Goal: Task Accomplishment & Management: Use online tool/utility

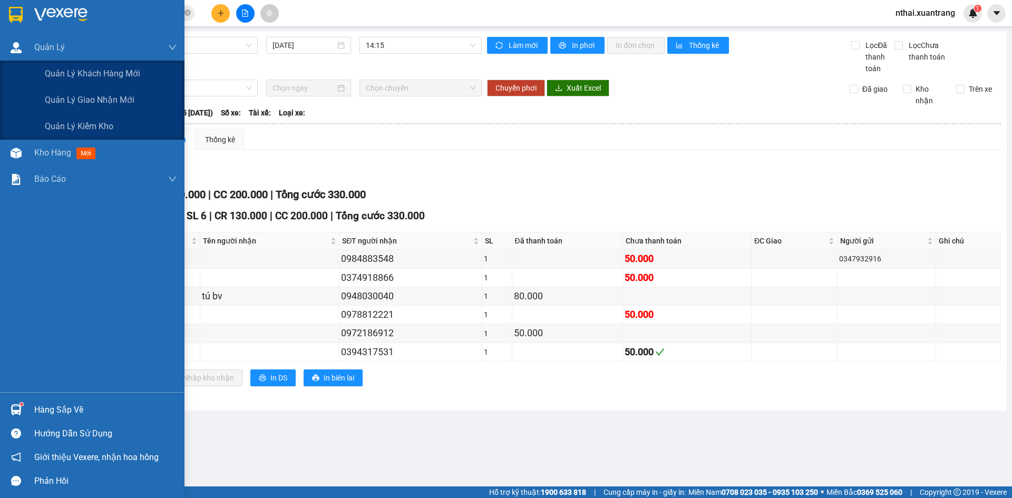
click at [37, 0] on div at bounding box center [92, 17] width 184 height 34
click at [43, 9] on img at bounding box center [60, 15] width 53 height 16
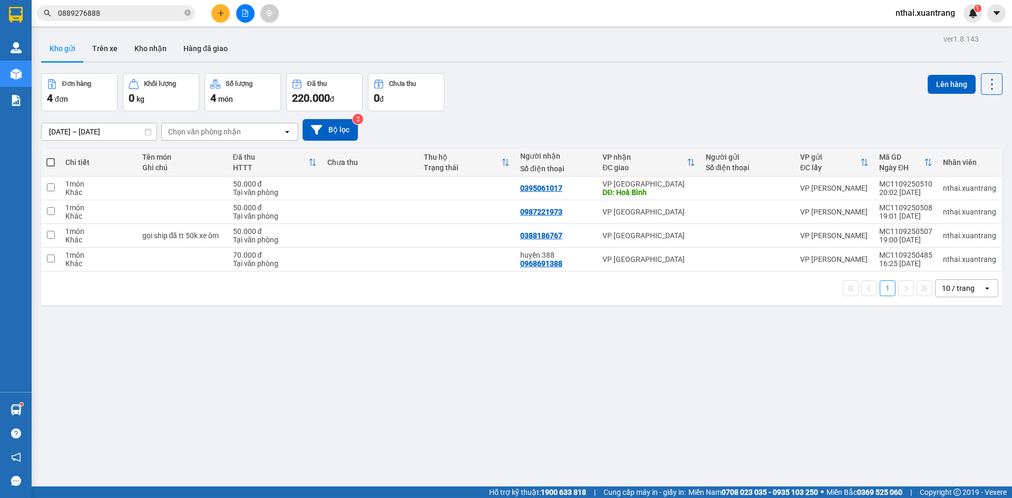
click at [50, 165] on span at bounding box center [50, 162] width 8 height 8
click at [51, 157] on input "checkbox" at bounding box center [51, 157] width 0 height 0
checkbox input "true"
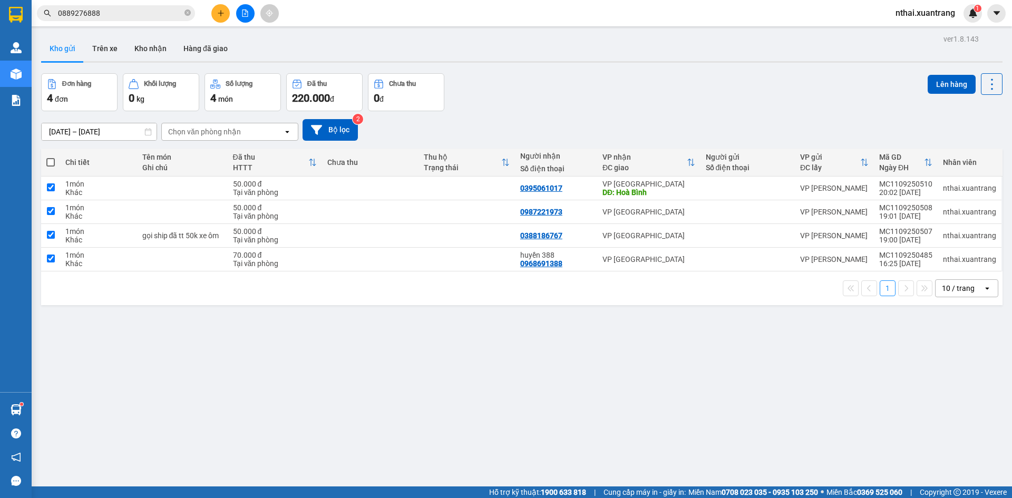
checkbox input "true"
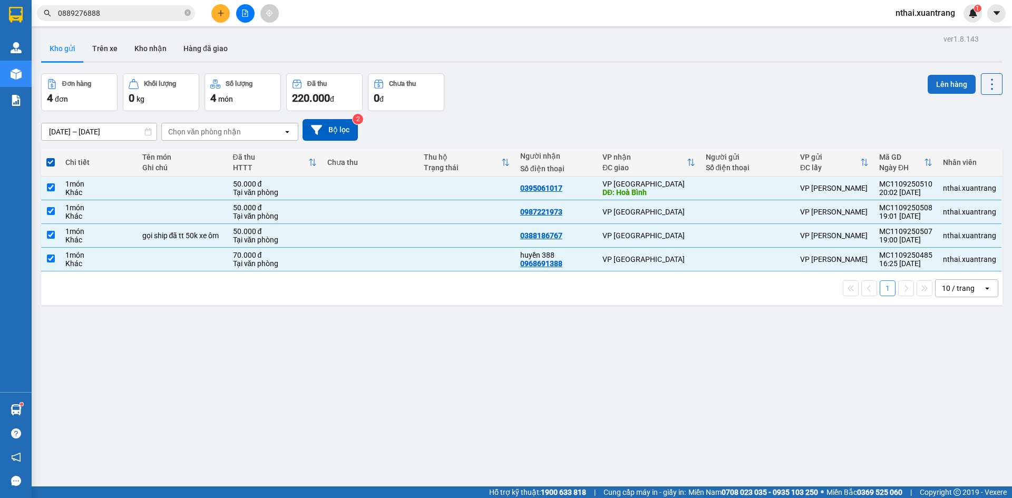
click at [948, 79] on button "Lên hàng" at bounding box center [952, 84] width 48 height 19
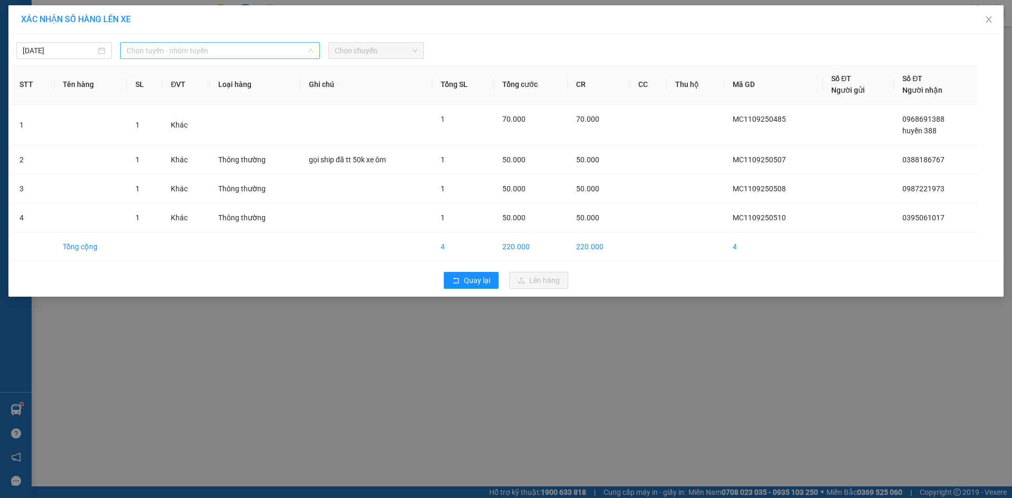
click at [251, 54] on span "Chọn tuyến - nhóm tuyến" at bounding box center [219, 51] width 187 height 16
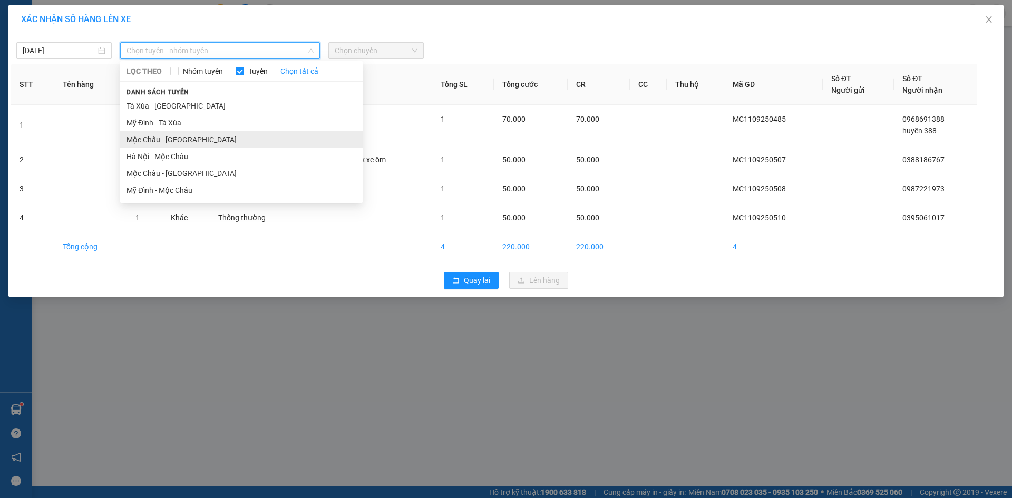
click at [156, 143] on li "Mộc Châu - Hà Nội" at bounding box center [241, 139] width 242 height 17
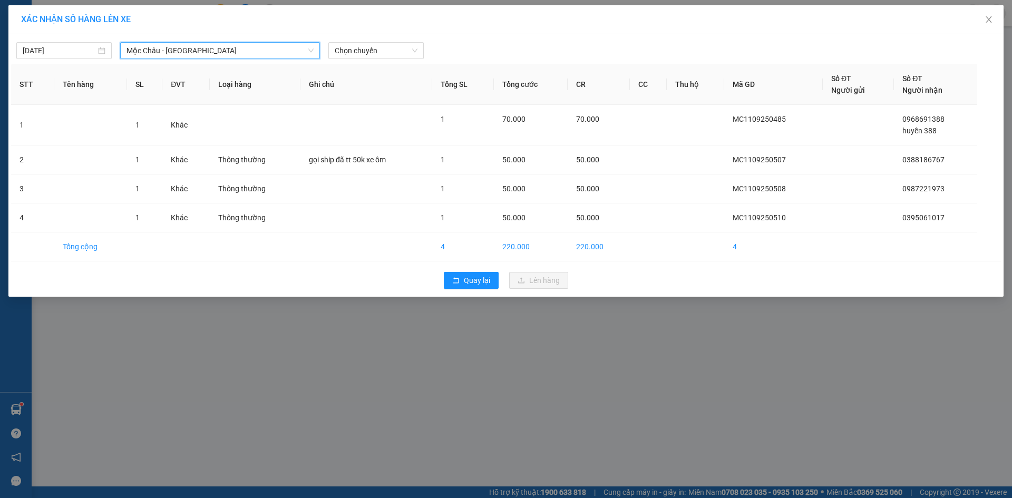
click at [369, 41] on div "11/09/2025 Mộc Châu - Hà Nội Mộc Châu - Hà Nội LỌC THEO Nhóm tuyến Tuyến Chọn t…" at bounding box center [506, 48] width 990 height 22
click at [370, 48] on span "Chọn chuyến" at bounding box center [376, 51] width 83 height 16
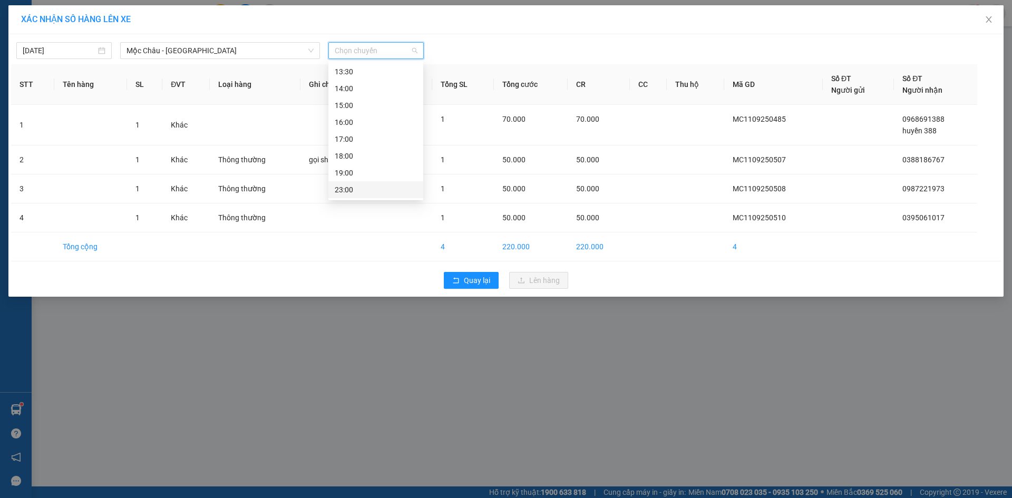
click at [366, 186] on div "23:00" at bounding box center [376, 190] width 82 height 12
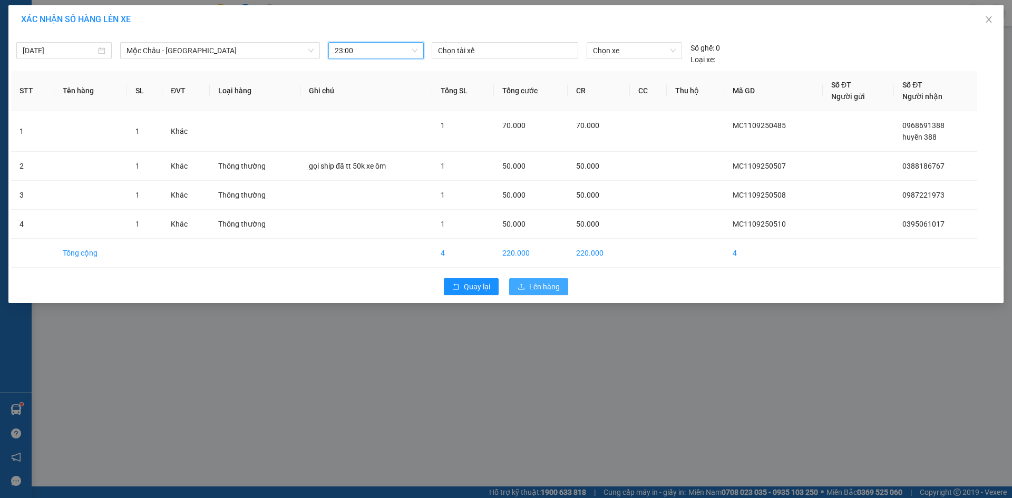
click at [529, 282] on button "Lên hàng" at bounding box center [538, 286] width 59 height 17
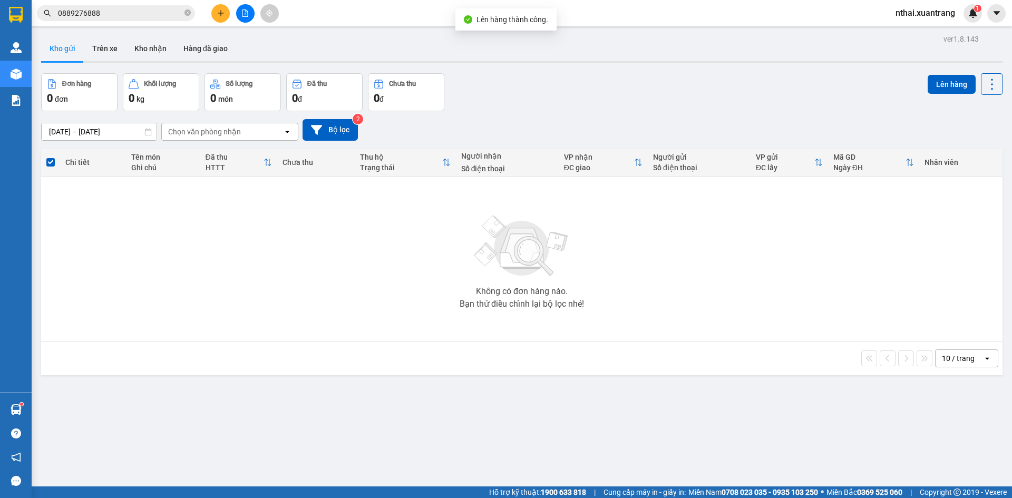
click at [919, 16] on span "nthai.xuantrang" at bounding box center [925, 12] width 76 height 13
click at [914, 36] on span "Đăng xuất" at bounding box center [930, 33] width 54 height 12
